Goal: Information Seeking & Learning: Learn about a topic

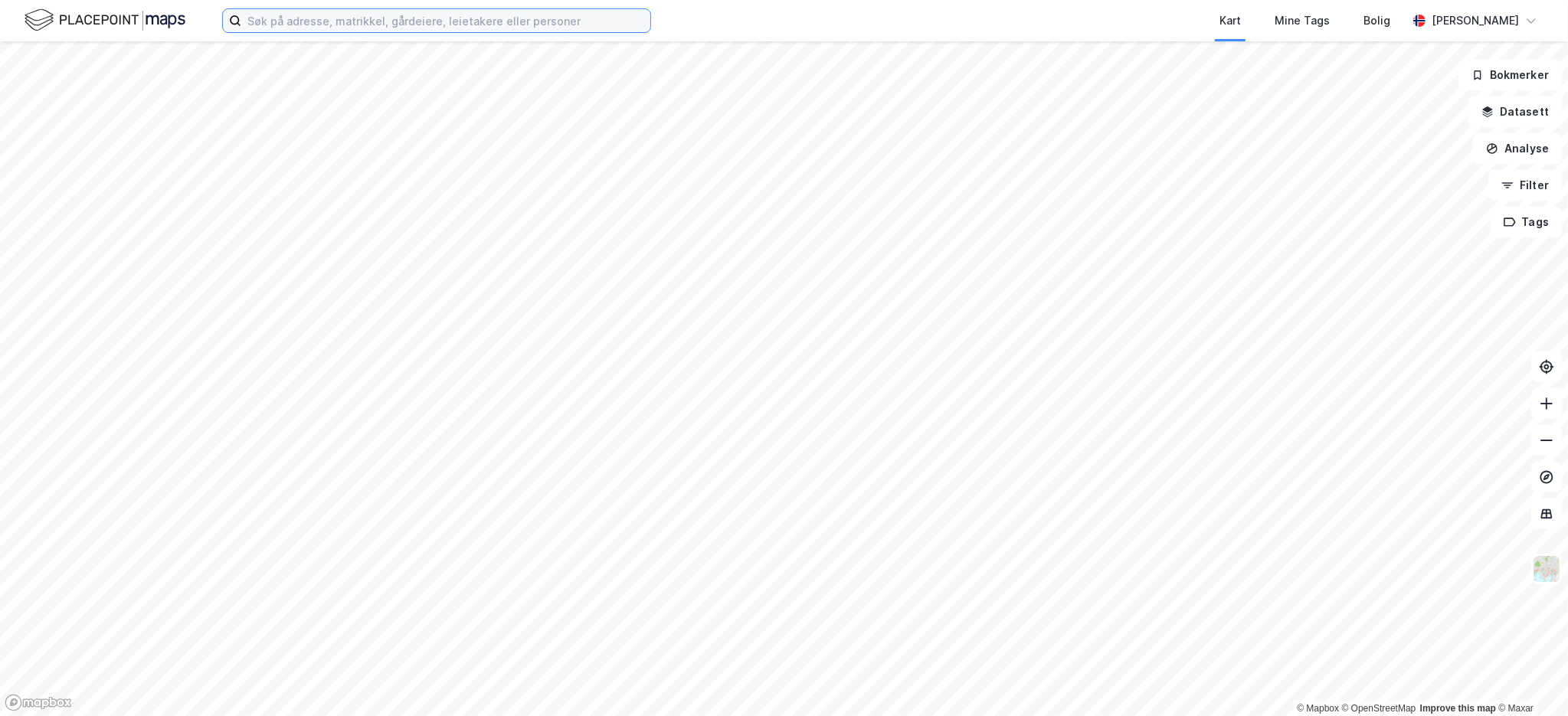
click at [345, 27] on input at bounding box center [446, 20] width 409 height 23
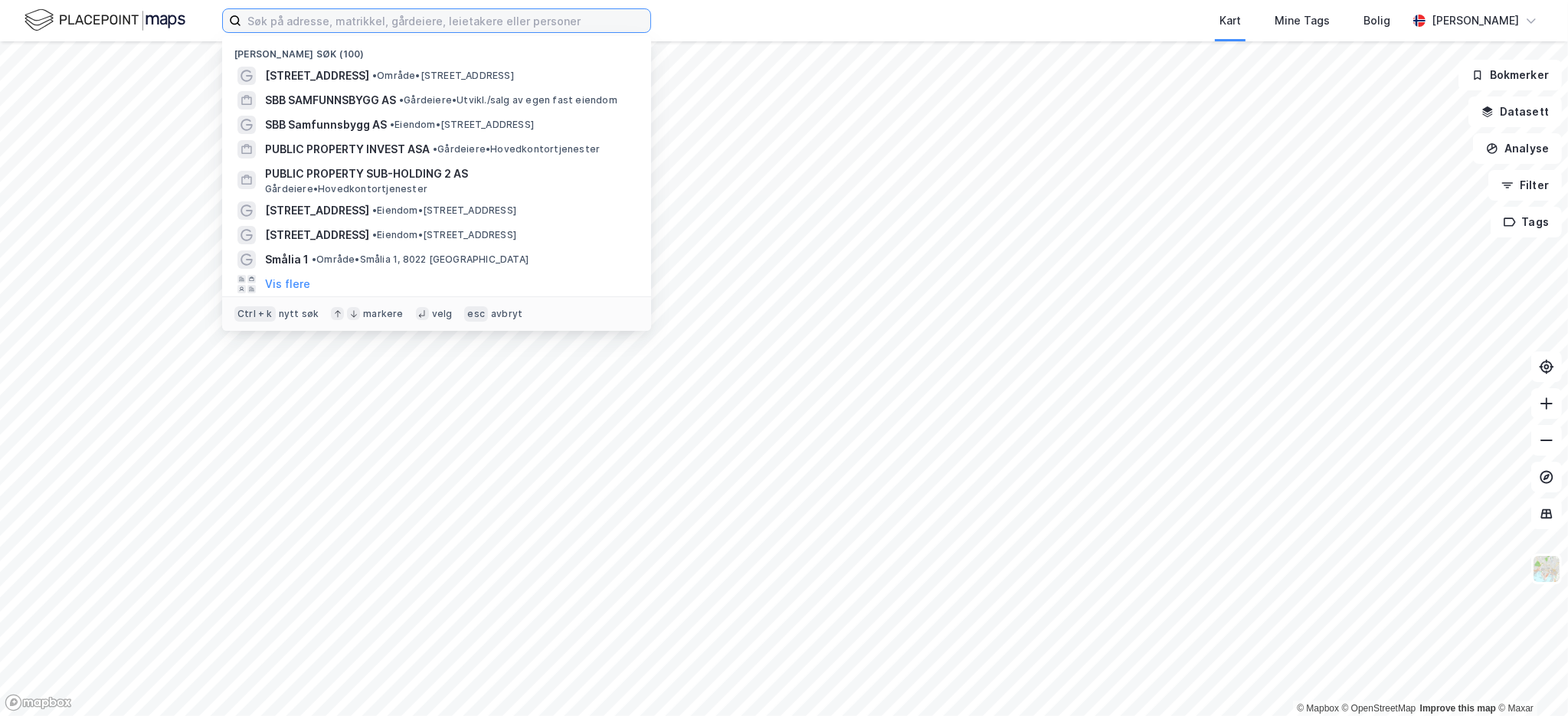
paste input "[STREET_ADDRESS]"
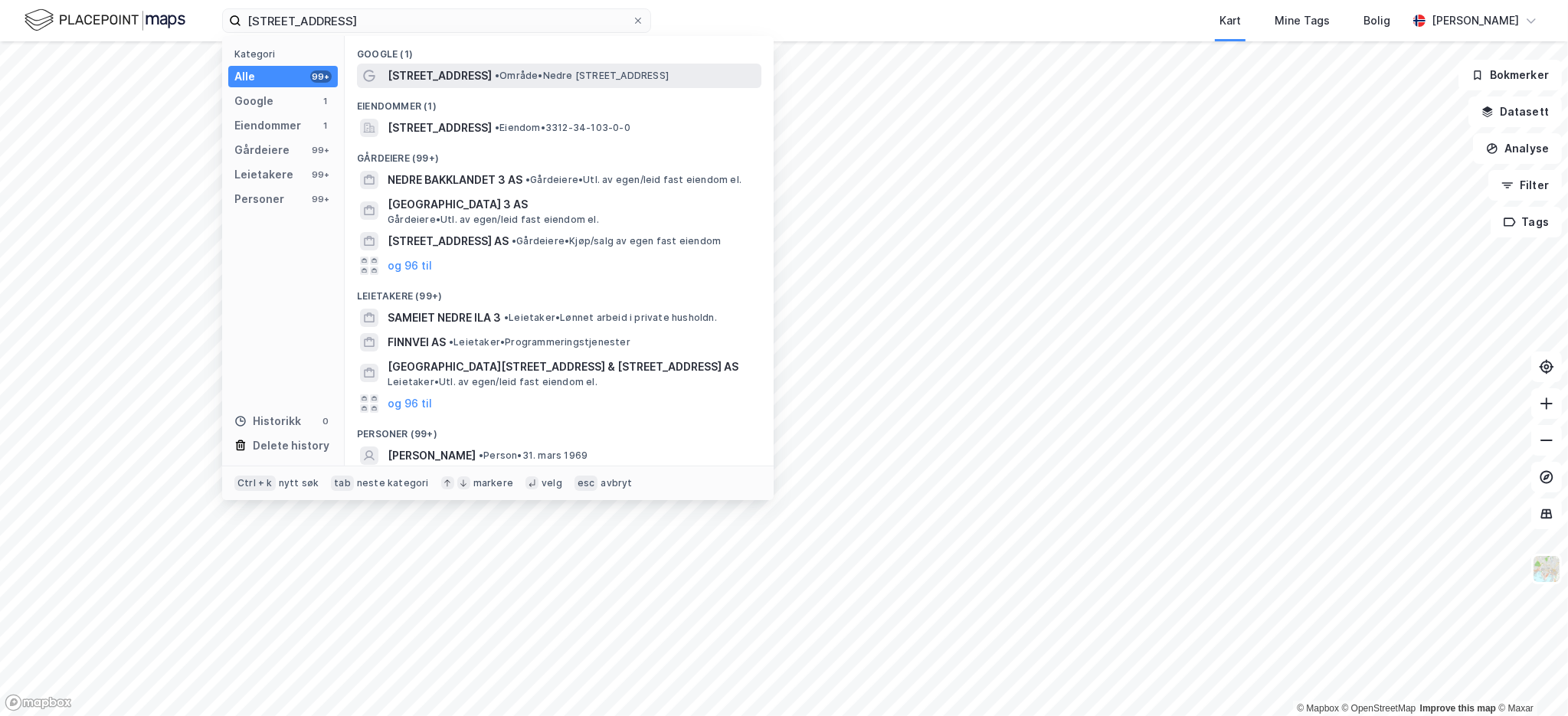
click at [480, 82] on div "[STREET_ADDRESS] • Område • [STREET_ADDRESS]" at bounding box center [573, 75] width 371 height 19
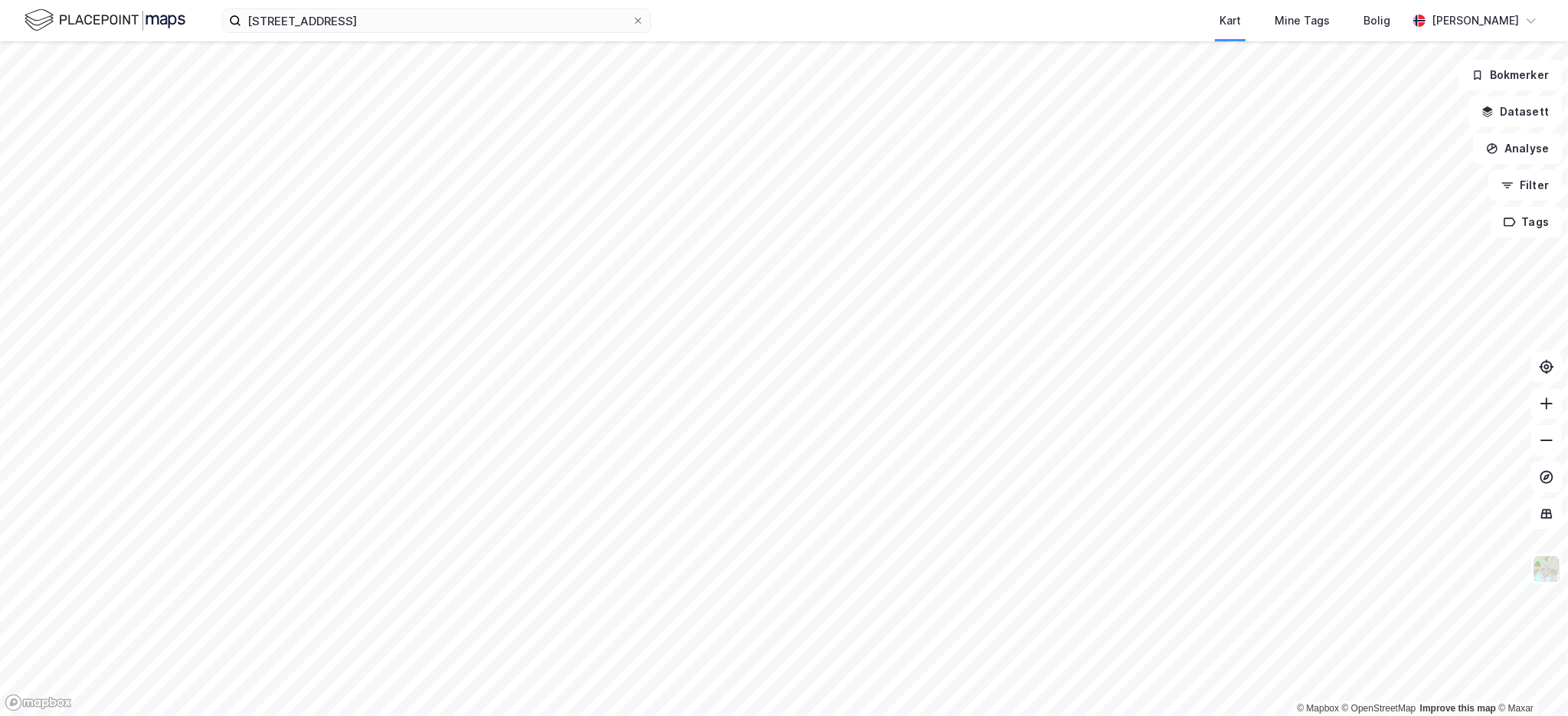
click at [390, 4] on div "Nedre Lianvei 3 Kart Mine Tags Bolig [PERSON_NAME]" at bounding box center [784, 20] width 1568 height 41
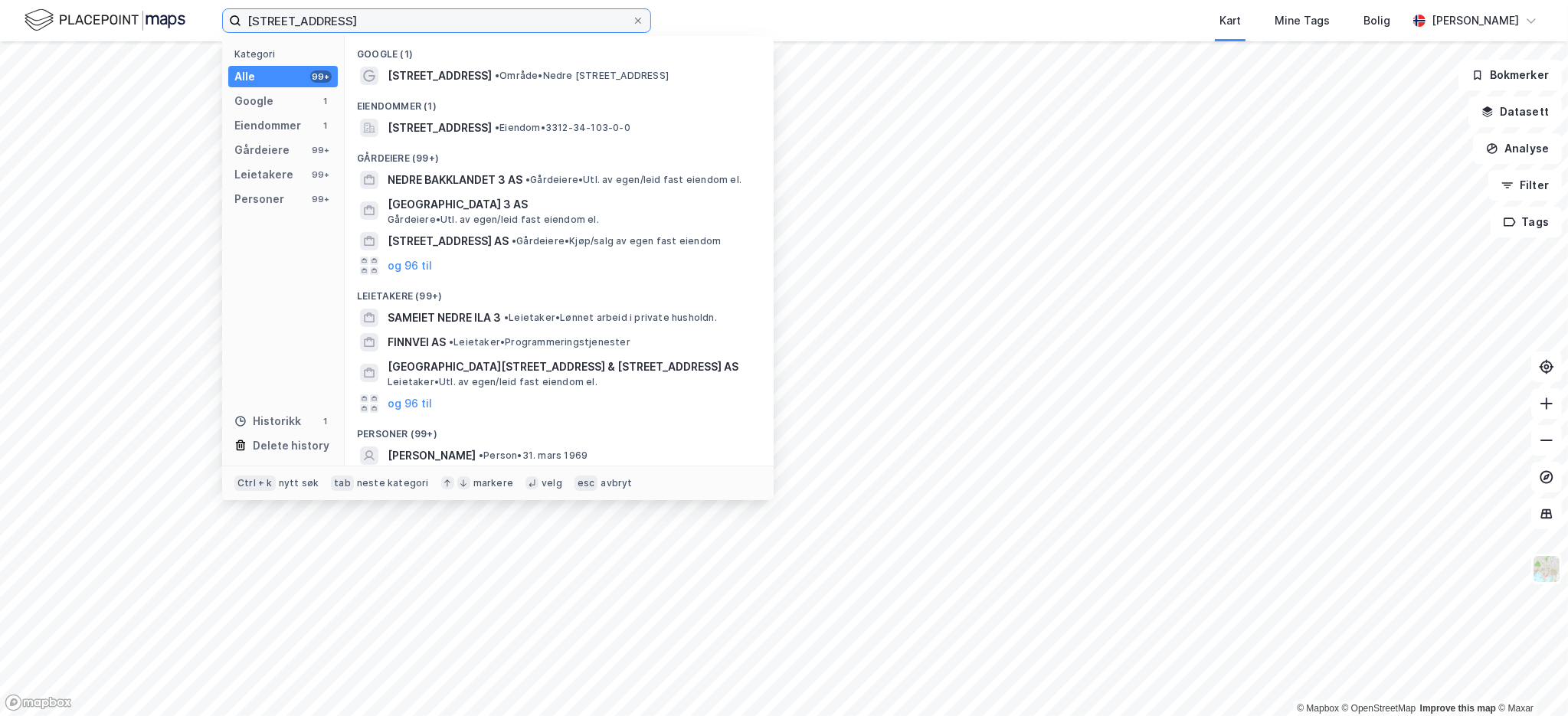
click at [391, 18] on input "[STREET_ADDRESS]" at bounding box center [436, 20] width 391 height 23
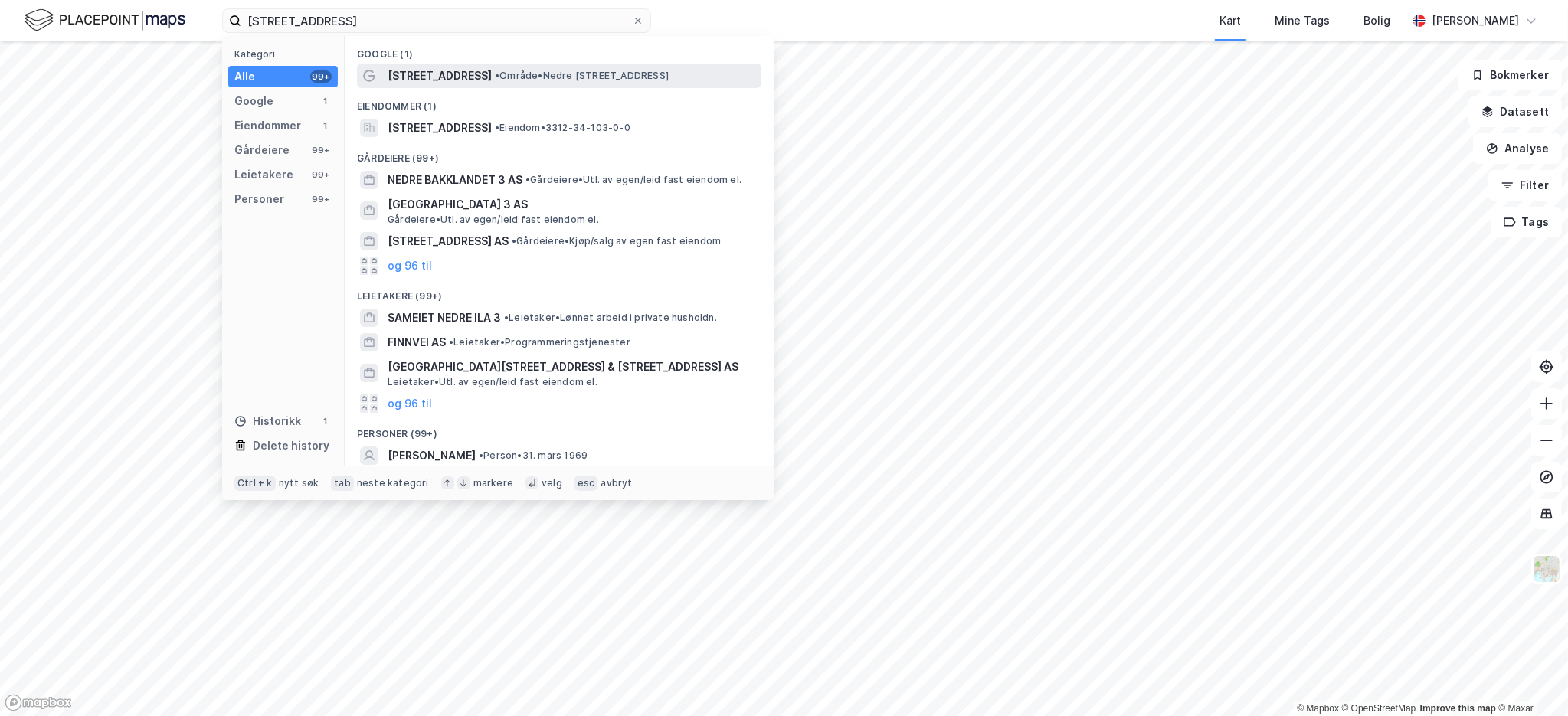
click at [516, 83] on div "[STREET_ADDRESS] • Område • [STREET_ADDRESS]" at bounding box center [573, 75] width 371 height 19
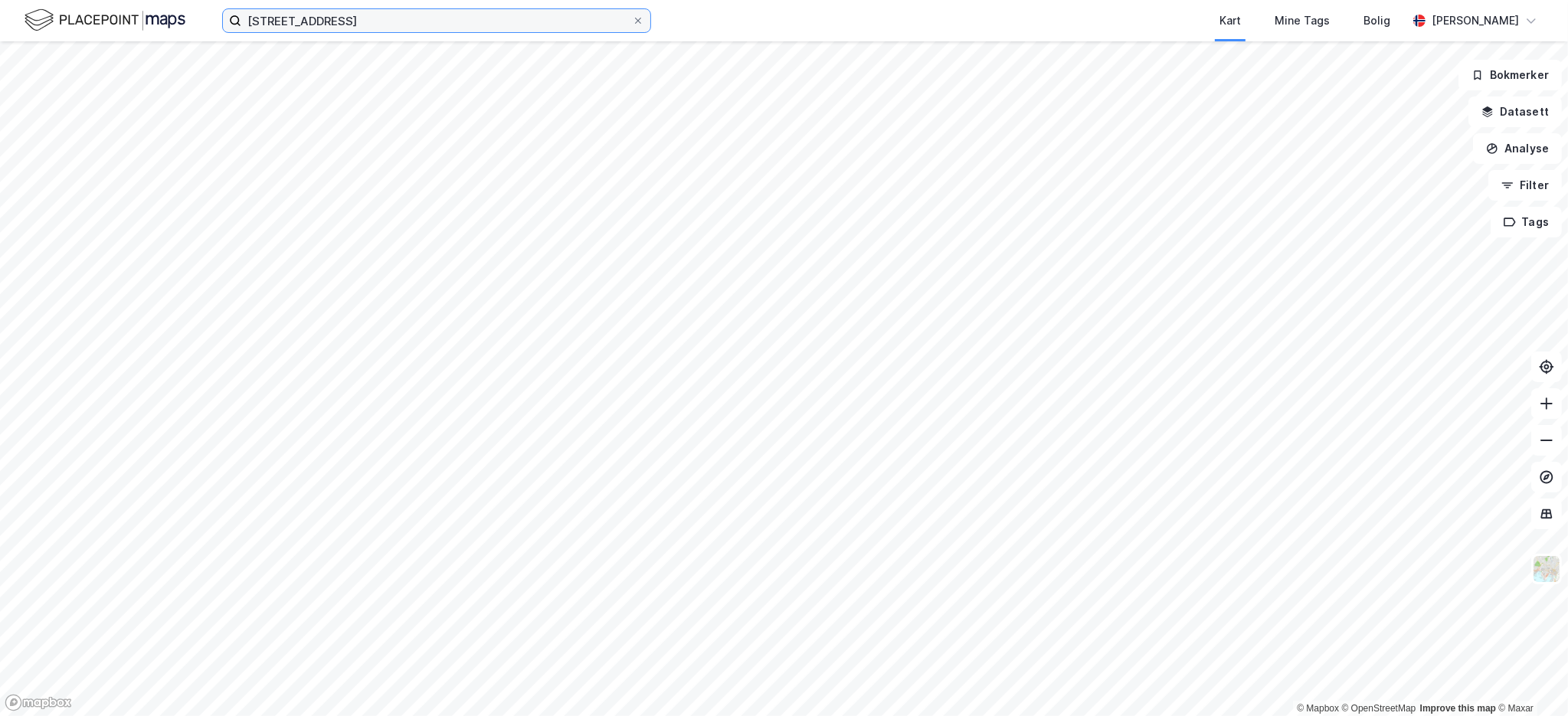
click at [476, 30] on input "[STREET_ADDRESS]" at bounding box center [436, 20] width 391 height 23
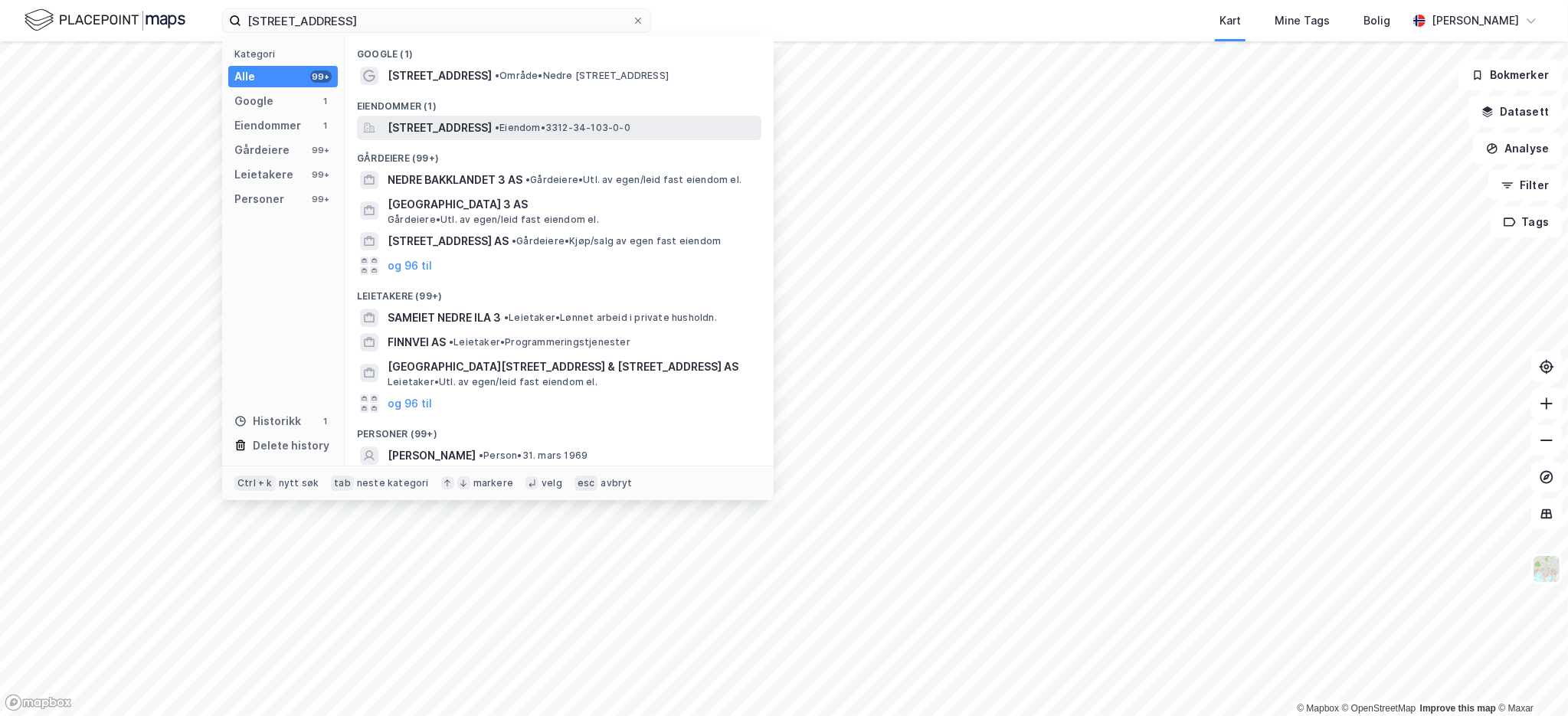
click at [488, 132] on span "[STREET_ADDRESS]" at bounding box center [439, 128] width 104 height 19
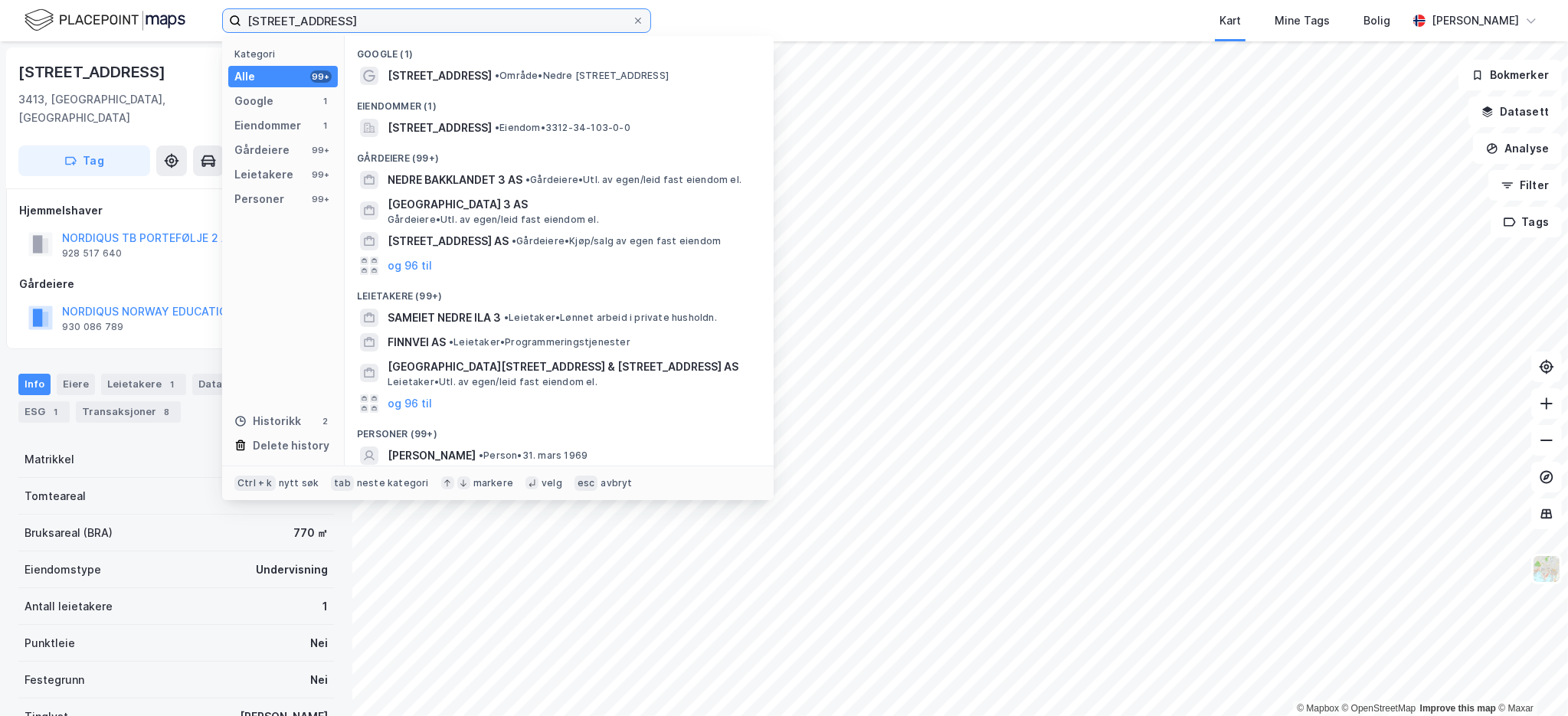
drag, startPoint x: 368, startPoint y: 18, endPoint x: 186, endPoint y: -4, distance: 183.3
click at [186, 0] on html "Nedre Lianvei 3 Kategori Alle 99+ Google 1 Eiendommer 1 Gårdeiere 99+ Leietaker…" at bounding box center [784, 358] width 1568 height 716
paste input "[STREET_ADDRESS]"
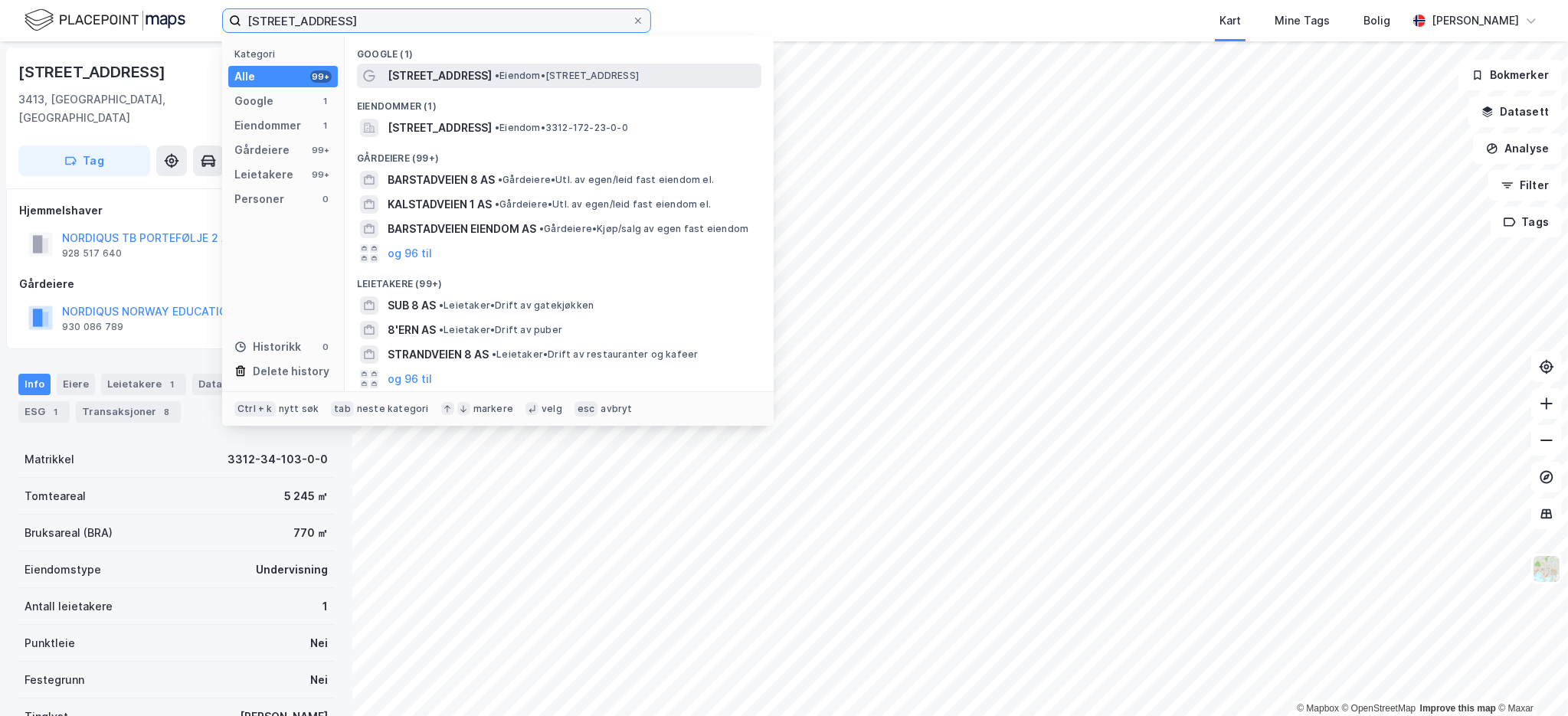
type input "[STREET_ADDRESS]"
click at [448, 78] on span "[STREET_ADDRESS]" at bounding box center [439, 75] width 104 height 19
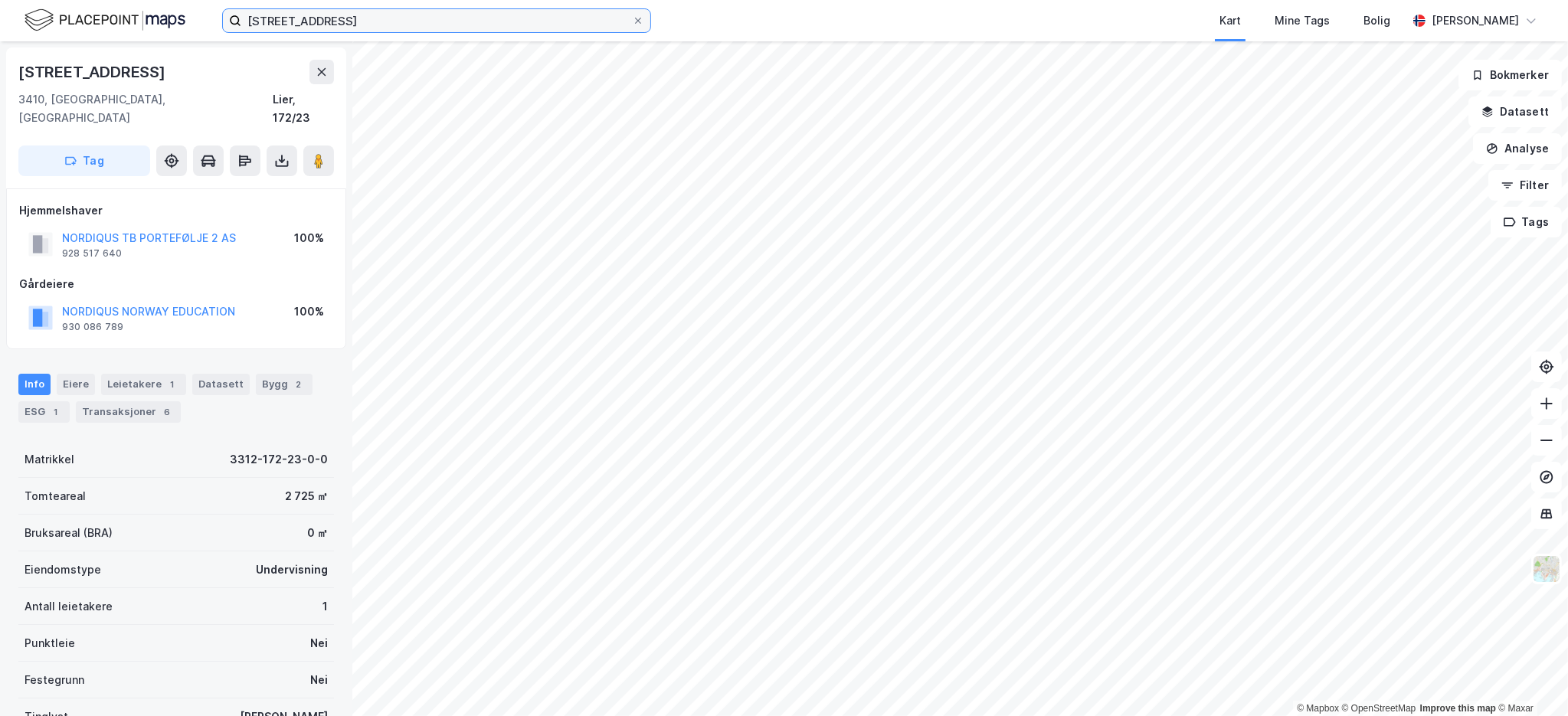
click at [431, 24] on input "[STREET_ADDRESS]" at bounding box center [436, 20] width 391 height 23
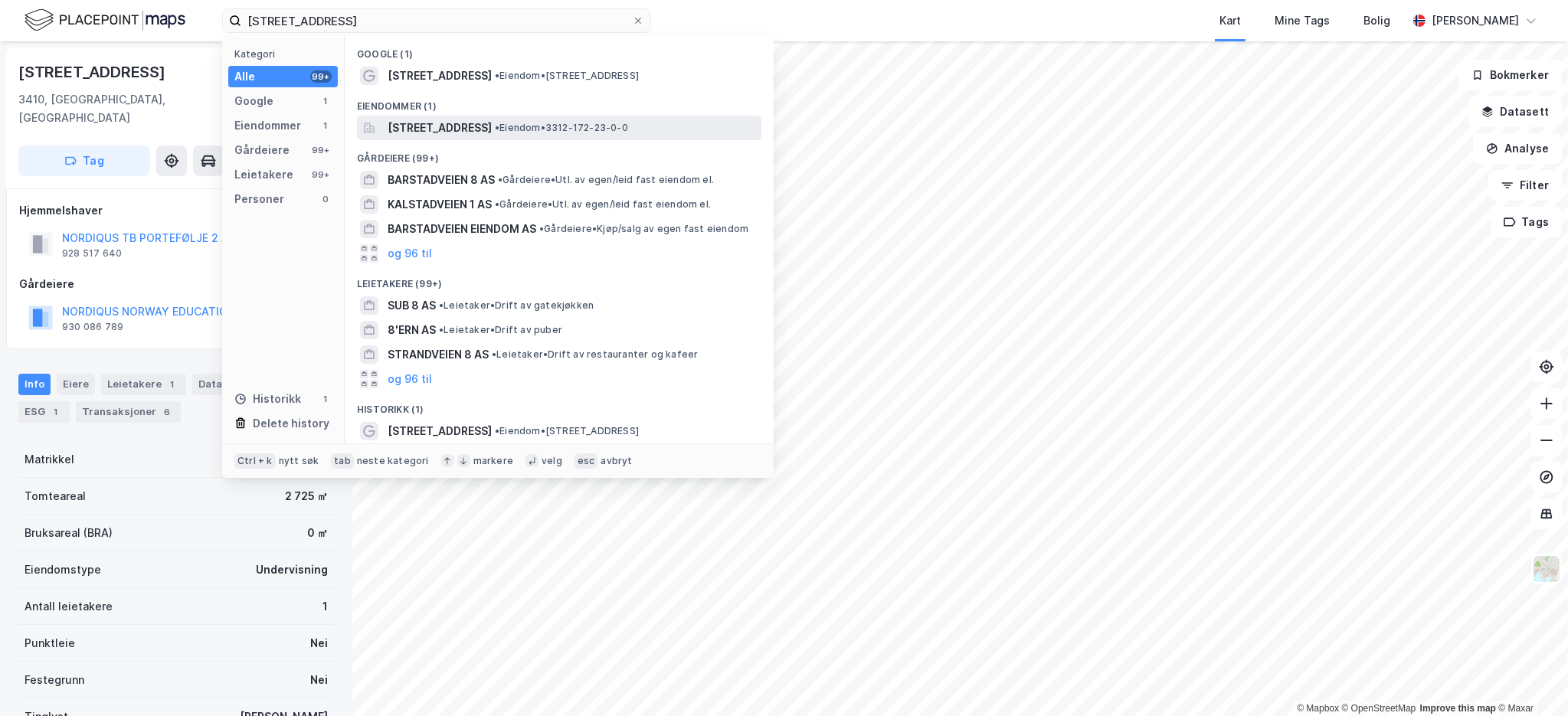
click at [450, 126] on span "[STREET_ADDRESS]" at bounding box center [439, 128] width 104 height 19
